Goal: Check status: Check status

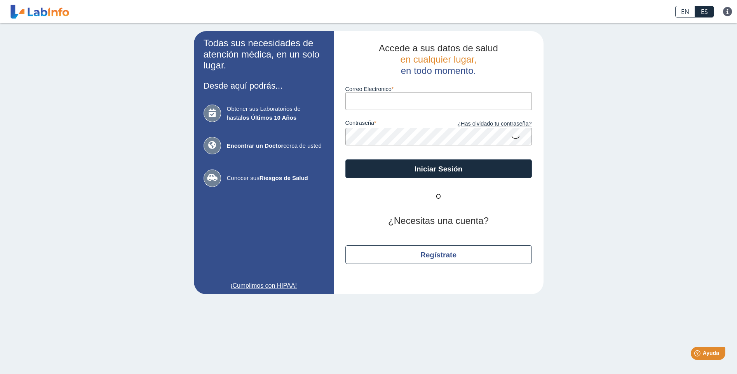
type input "[PERSON_NAME][EMAIL_ADDRESS][PERSON_NAME][DOMAIN_NAME]"
click at [345, 159] on button "Iniciar Sesión" at bounding box center [438, 168] width 187 height 19
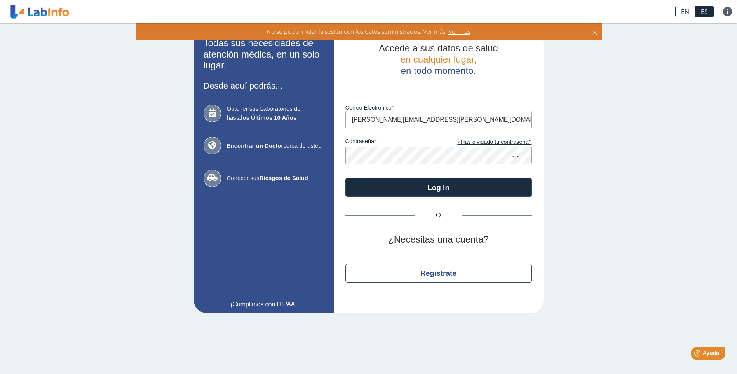
click at [324, 152] on app-login "Todas sus necesidades de atención médica, en un solo lugar. Desde aquí podrás..…" at bounding box center [369, 172] width 350 height 282
click at [345, 178] on button "Log In" at bounding box center [438, 187] width 187 height 19
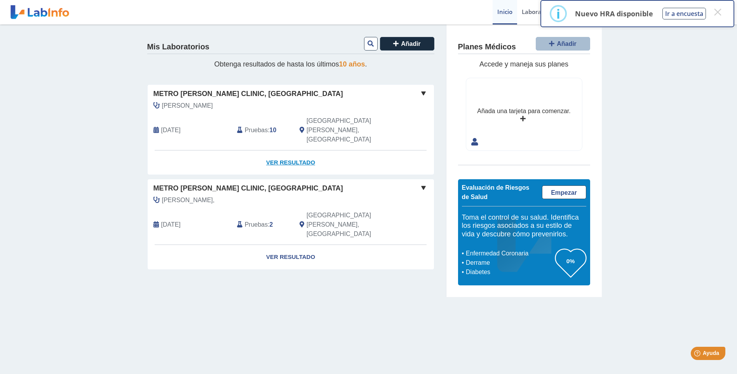
click at [310, 150] on link "Ver Resultado" at bounding box center [291, 162] width 286 height 24
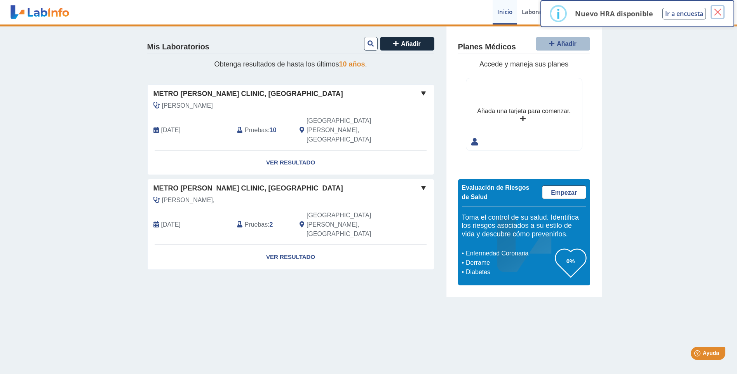
click at [720, 15] on button "×" at bounding box center [718, 12] width 14 height 14
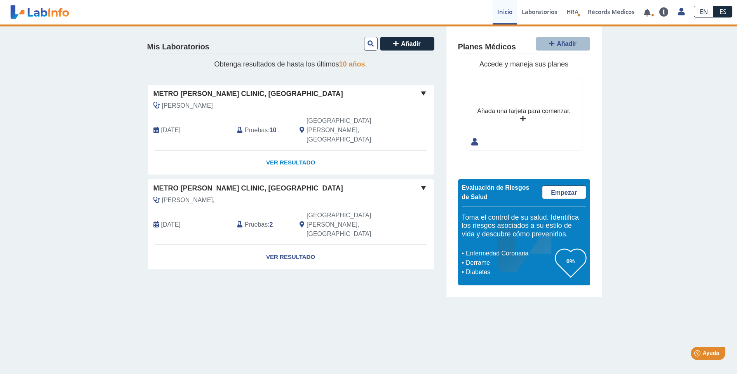
click at [282, 150] on link "Ver Resultado" at bounding box center [291, 162] width 286 height 24
click at [424, 92] on span at bounding box center [423, 93] width 9 height 9
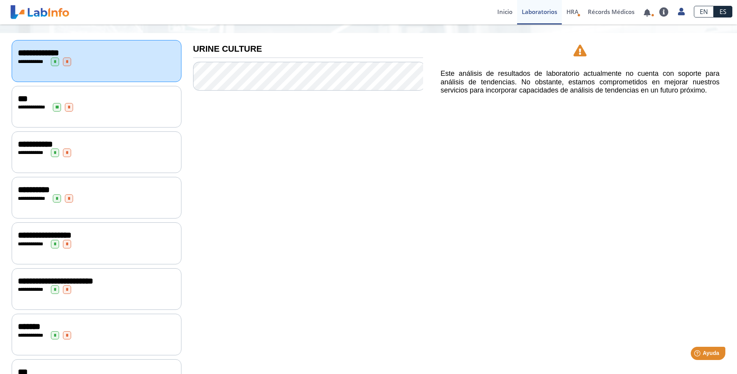
scroll to position [13, 0]
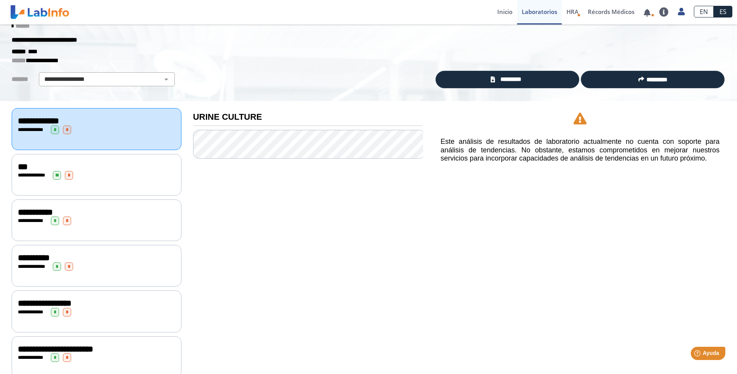
click at [33, 119] on span "**********" at bounding box center [38, 121] width 41 height 9
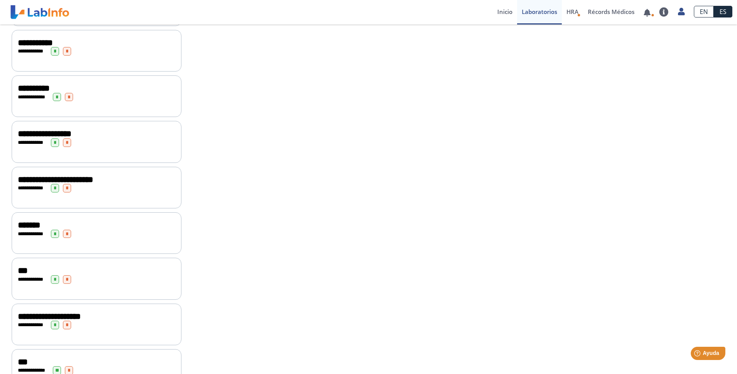
scroll to position [207, 0]
